Goal: Participate in discussion

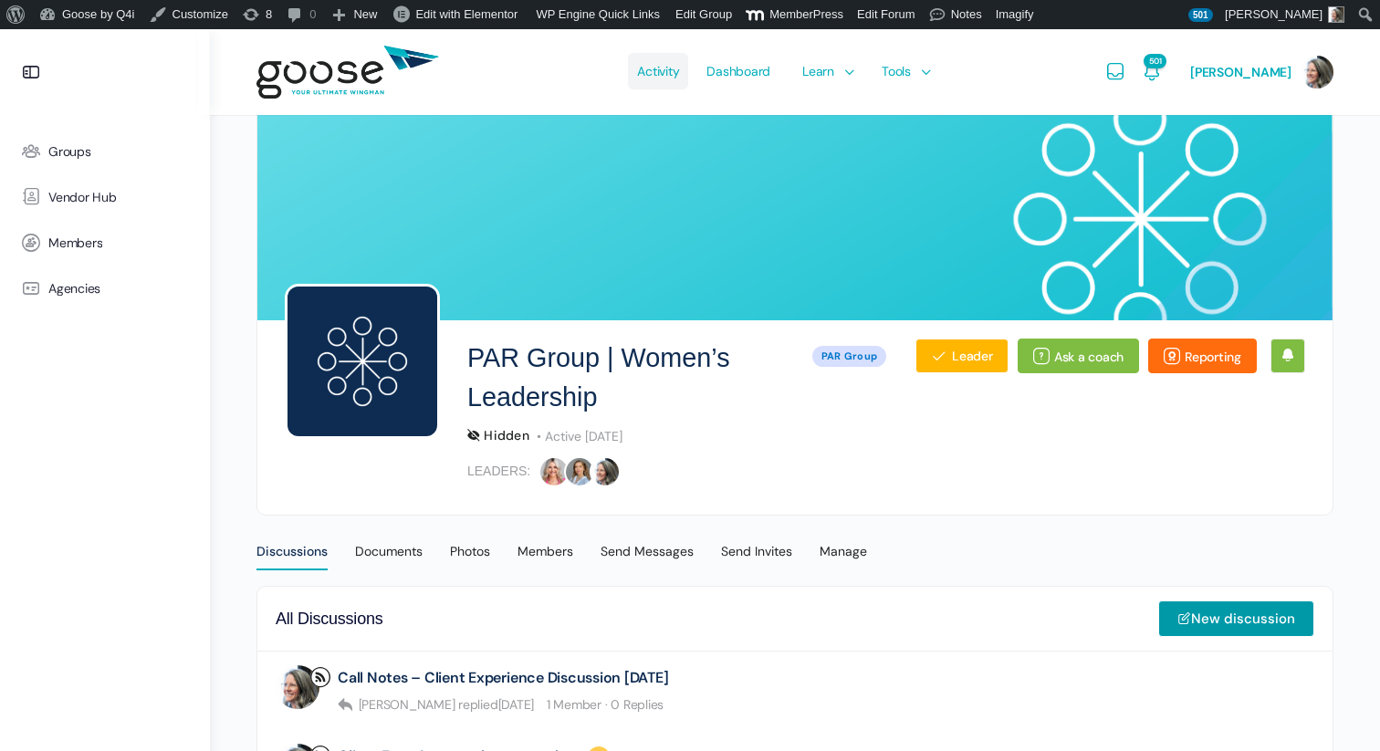
click at [664, 64] on span "Activity" at bounding box center [658, 71] width 42 height 86
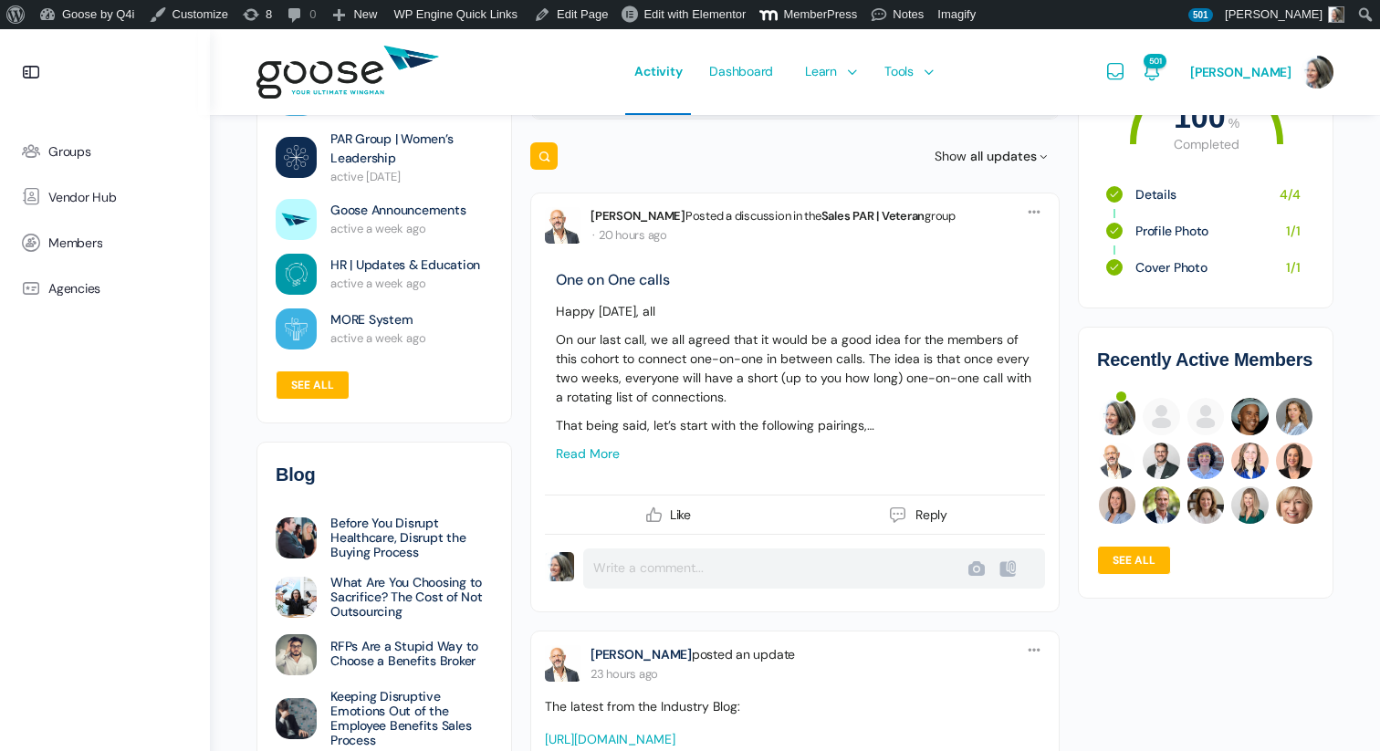
scroll to position [218, 0]
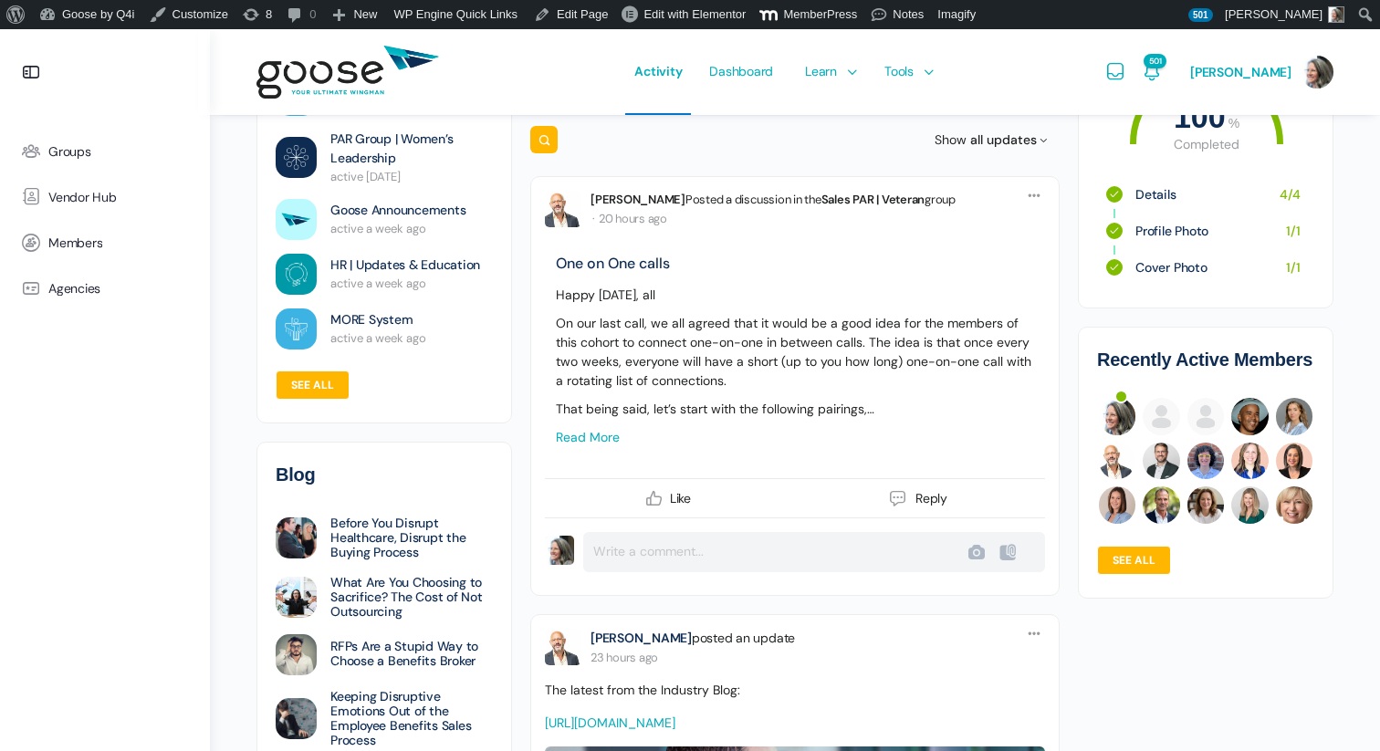
click at [589, 440] on link "Read more" at bounding box center [588, 437] width 64 height 16
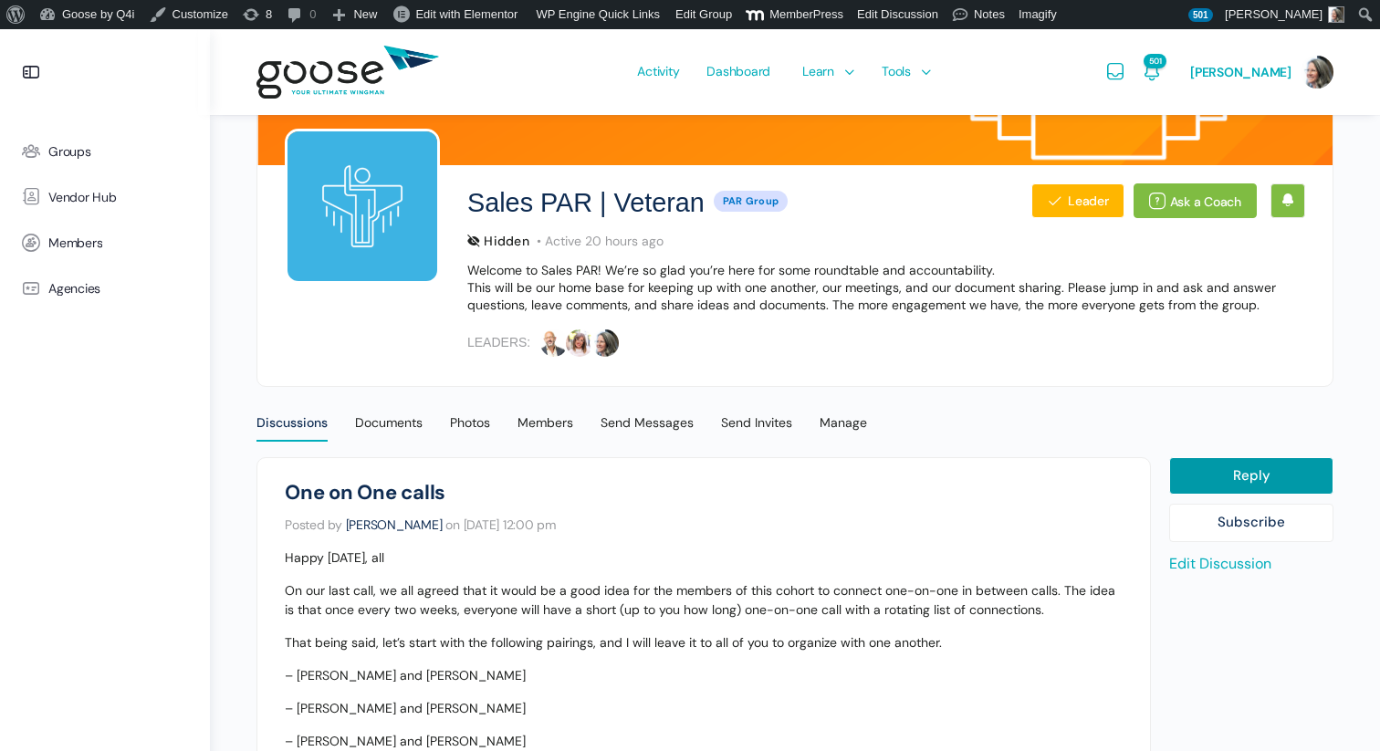
scroll to position [140, 0]
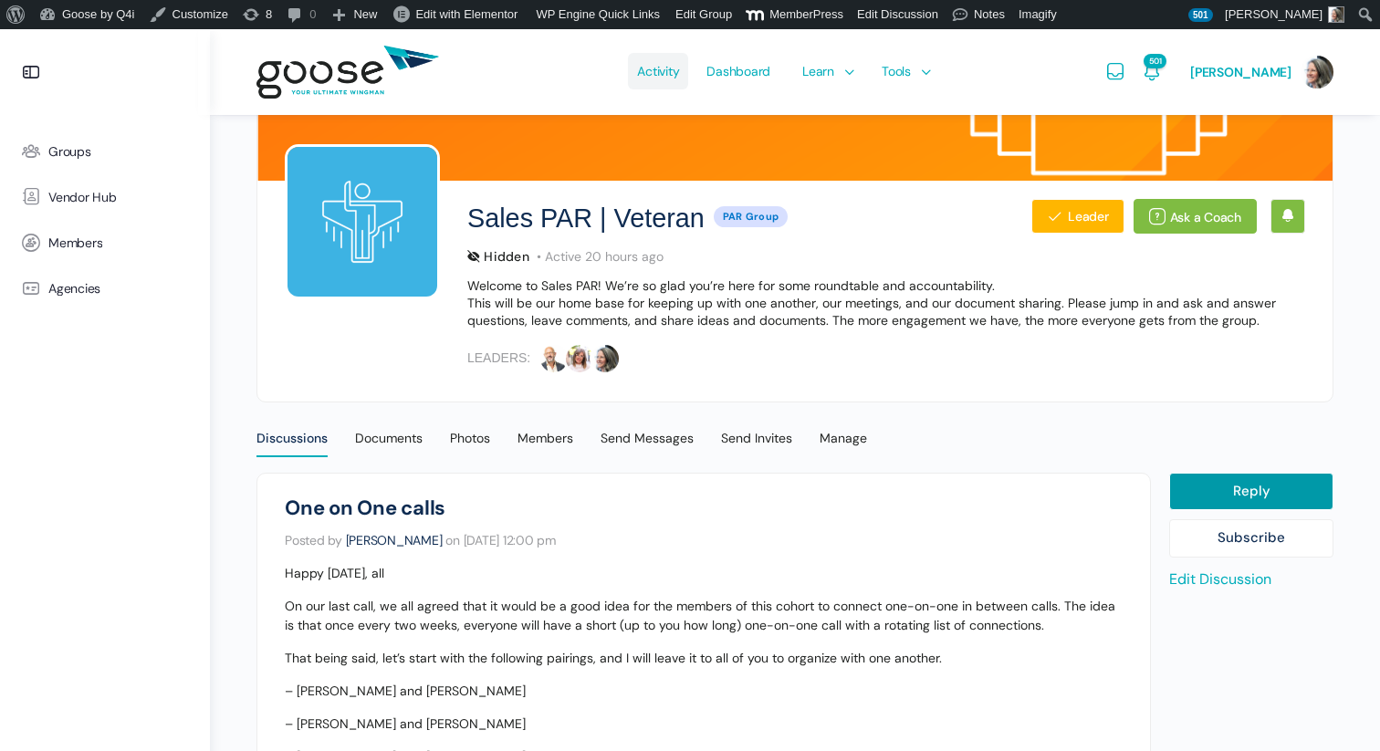
click at [668, 78] on span "Activity" at bounding box center [658, 71] width 42 height 86
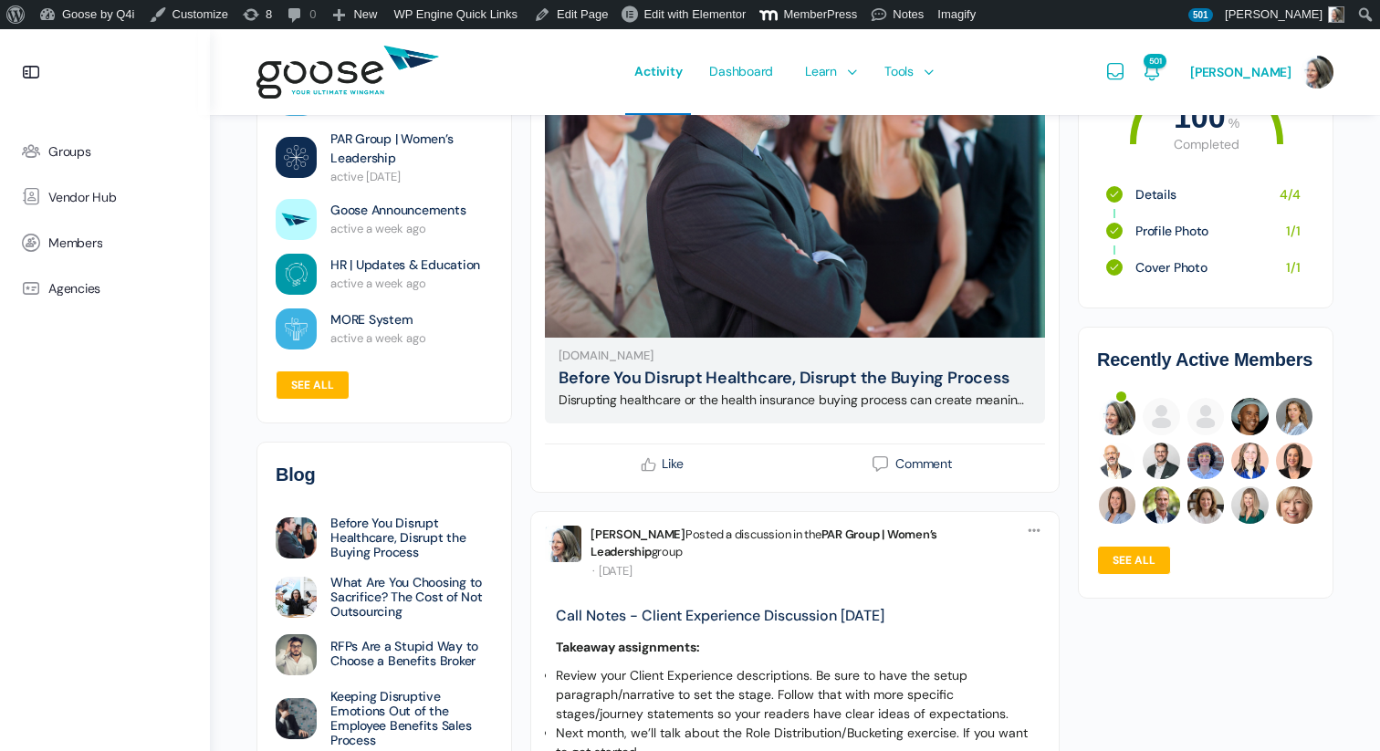
scroll to position [938, 0]
click at [648, 473] on icon at bounding box center [648, 463] width 20 height 20
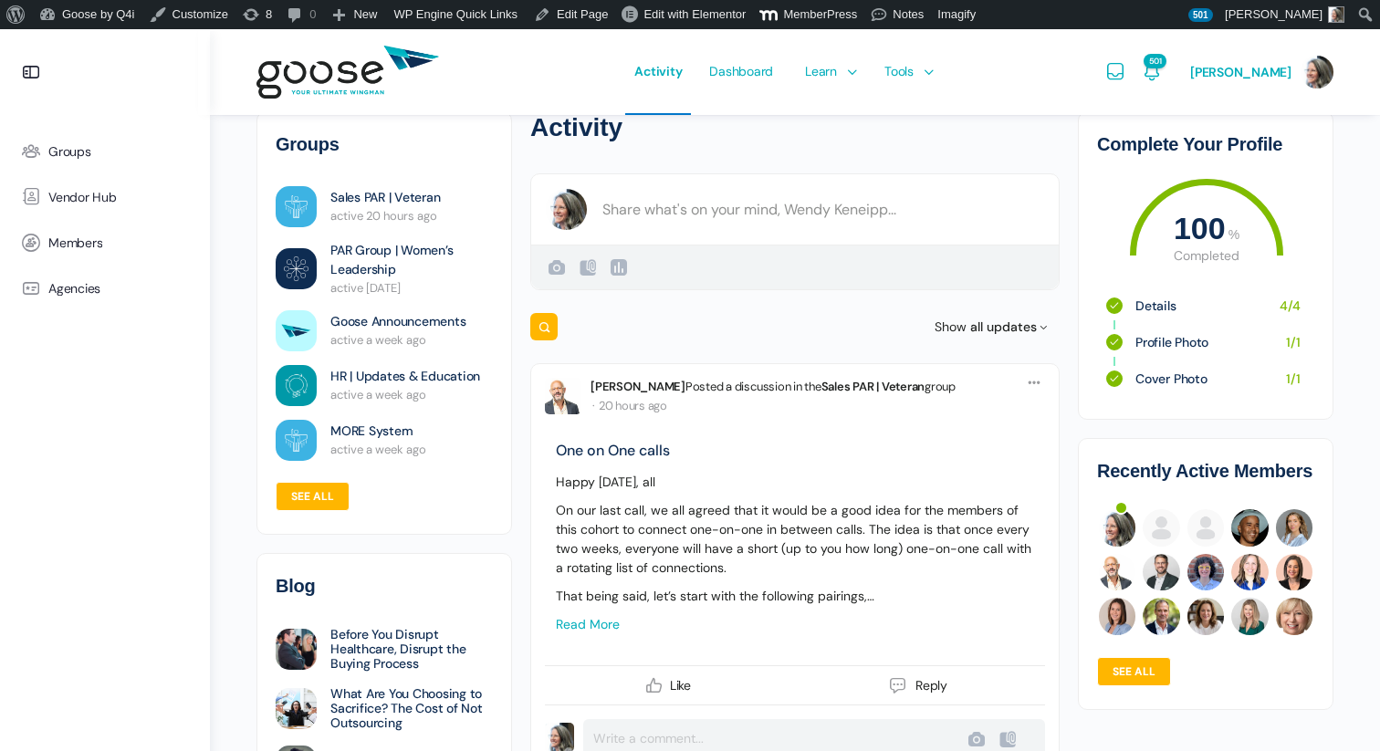
scroll to position [0, 0]
